Goal: Navigation & Orientation: Understand site structure

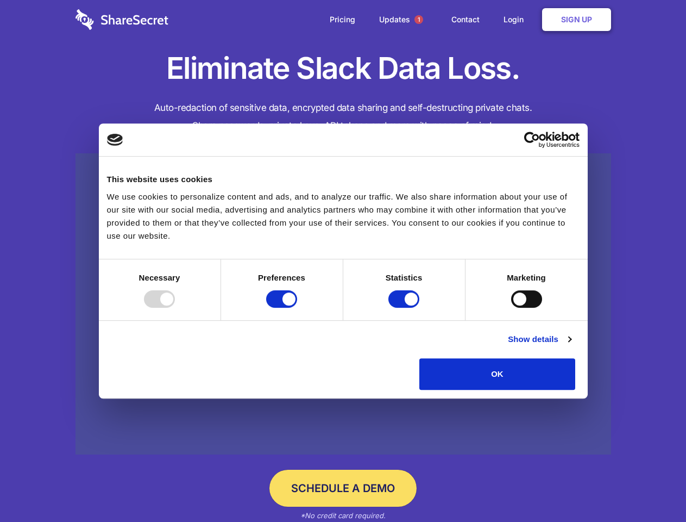
click at [175, 308] on div at bounding box center [159, 298] width 31 height 17
click at [297, 308] on input "Preferences" at bounding box center [281, 298] width 31 height 17
checkbox input "false"
click at [405, 308] on input "Statistics" at bounding box center [403, 298] width 31 height 17
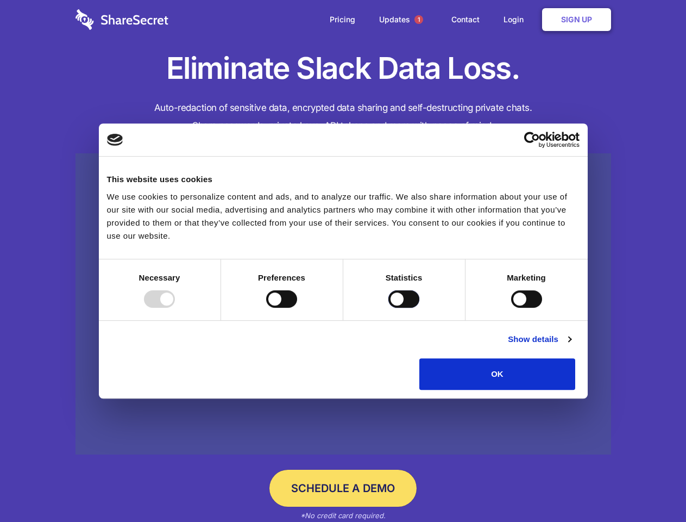
checkbox input "false"
click at [511, 308] on input "Marketing" at bounding box center [526, 298] width 31 height 17
checkbox input "true"
click at [571, 346] on link "Show details" at bounding box center [539, 339] width 63 height 13
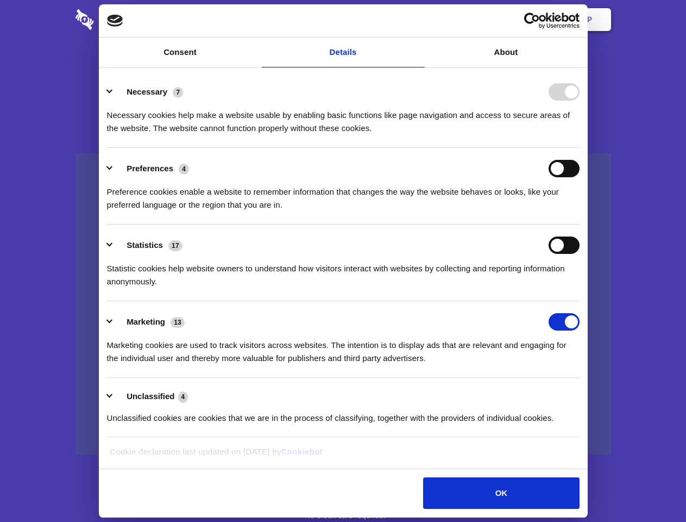
click at [580, 224] on li "Preferences 4 Preference cookies enable a website to remember information that …" at bounding box center [343, 186] width 473 height 77
